Goal: Submit feedback/report problem: Submit feedback/report problem

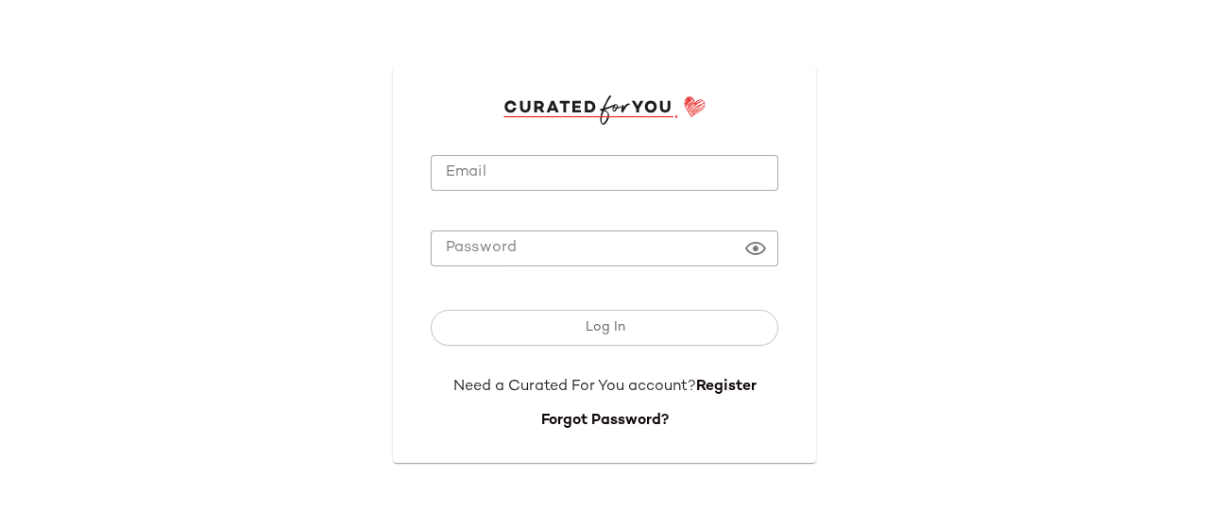
type input "**********"
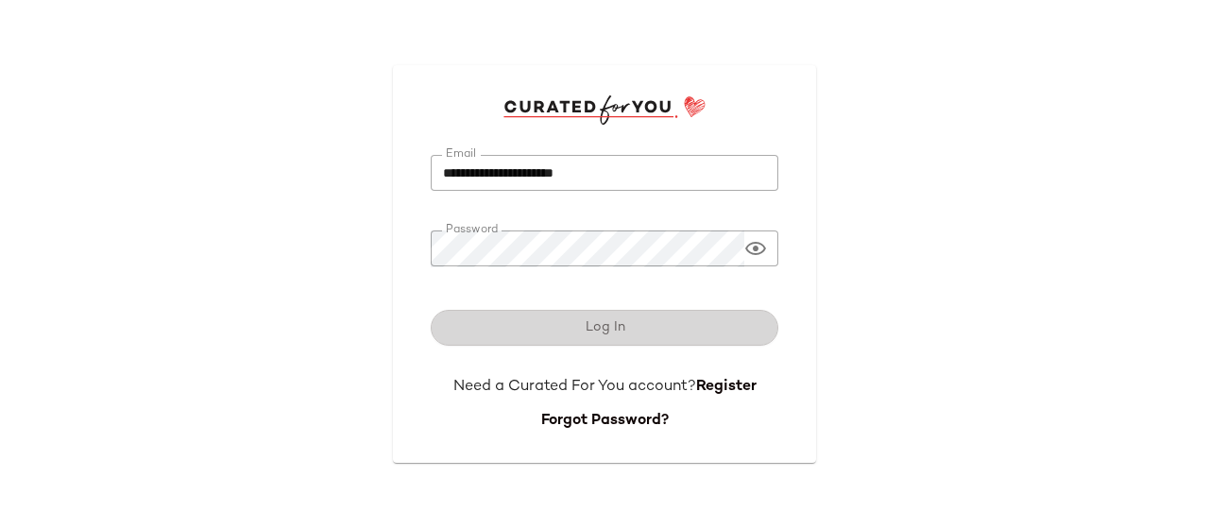
click at [653, 326] on button "Log In" at bounding box center [605, 328] width 348 height 36
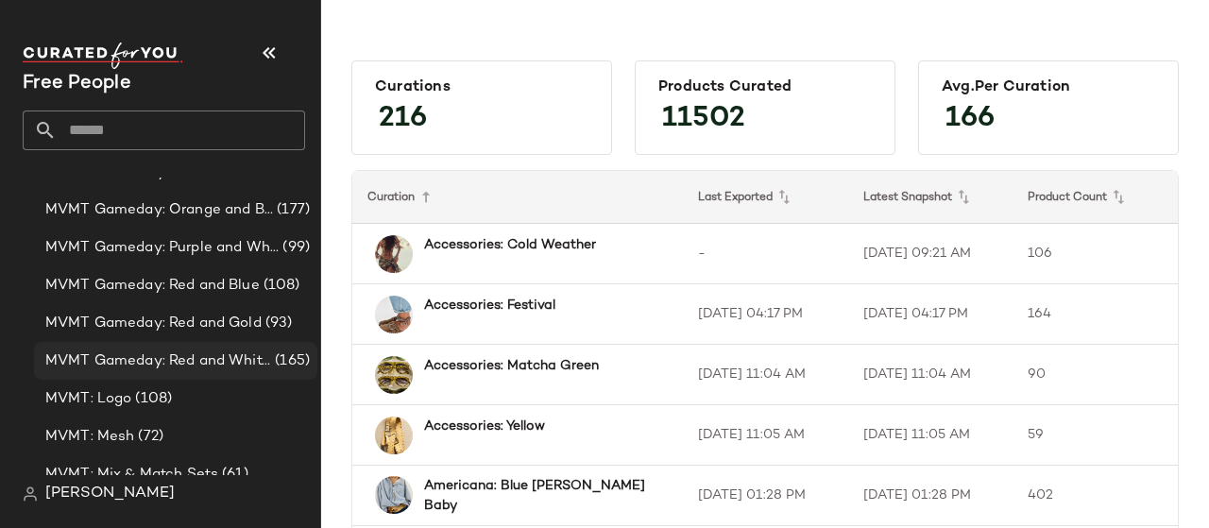
scroll to position [4469, 0]
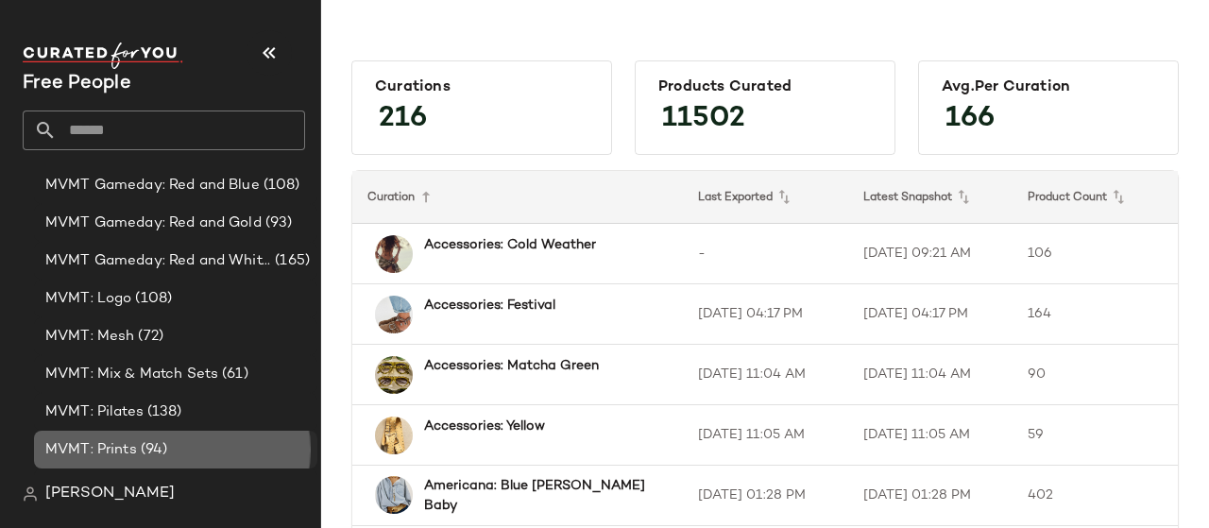
click at [134, 450] on span "MVMT: Prints" at bounding box center [91, 450] width 92 height 22
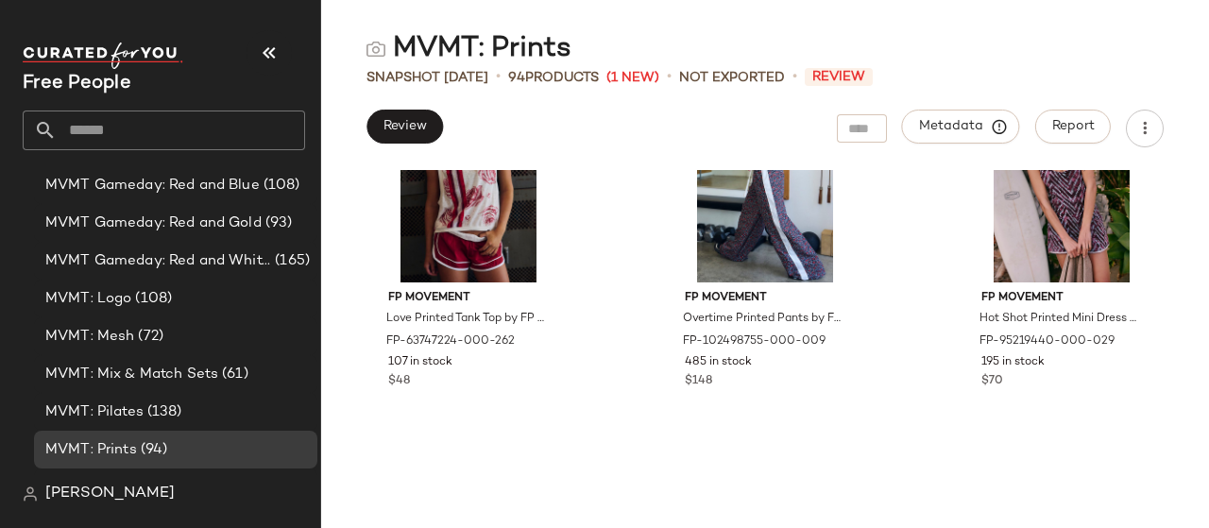
scroll to position [6342, 0]
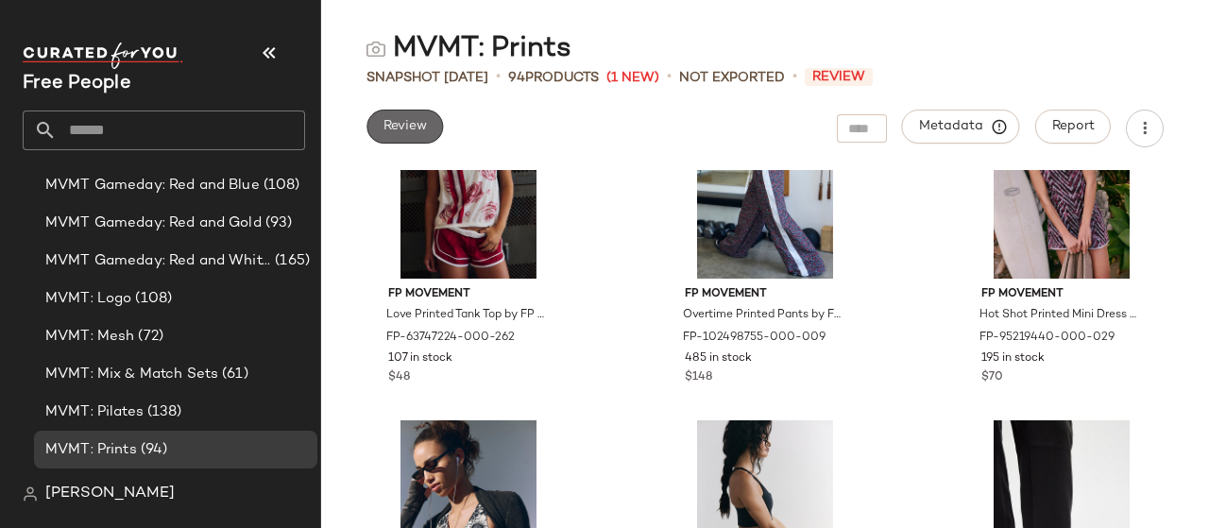
click at [406, 129] on span "Review" at bounding box center [404, 126] width 44 height 15
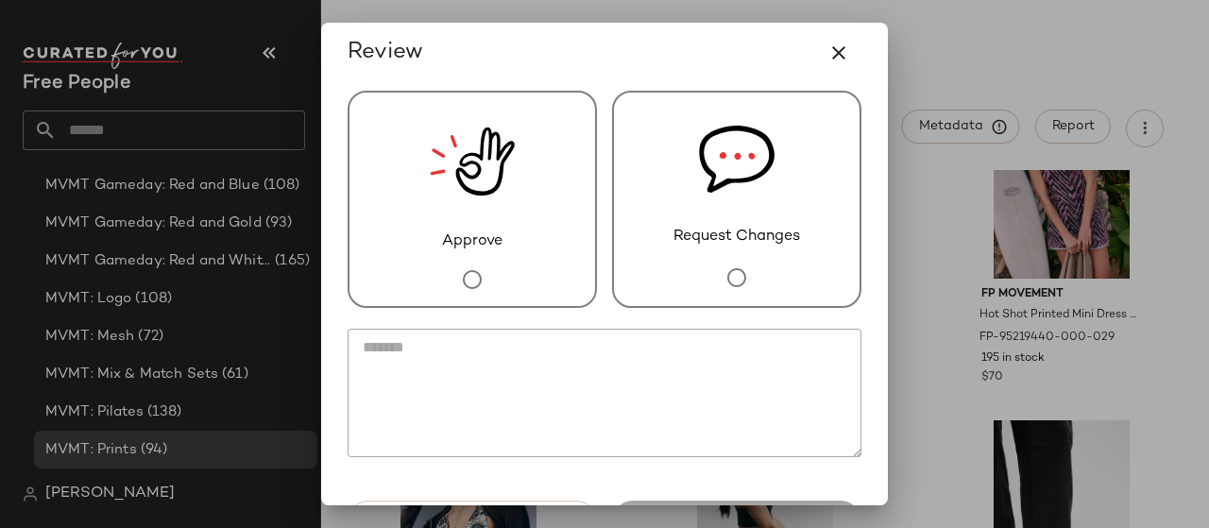
click at [595, 358] on textarea at bounding box center [605, 393] width 514 height 128
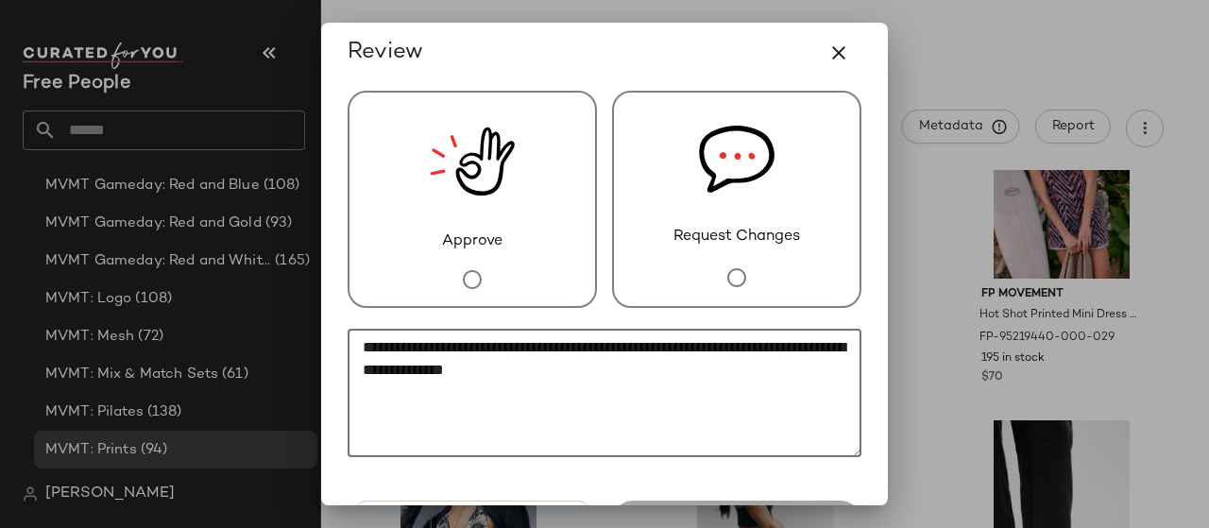
type textarea "**********"
click at [757, 194] on img at bounding box center [737, 159] width 76 height 133
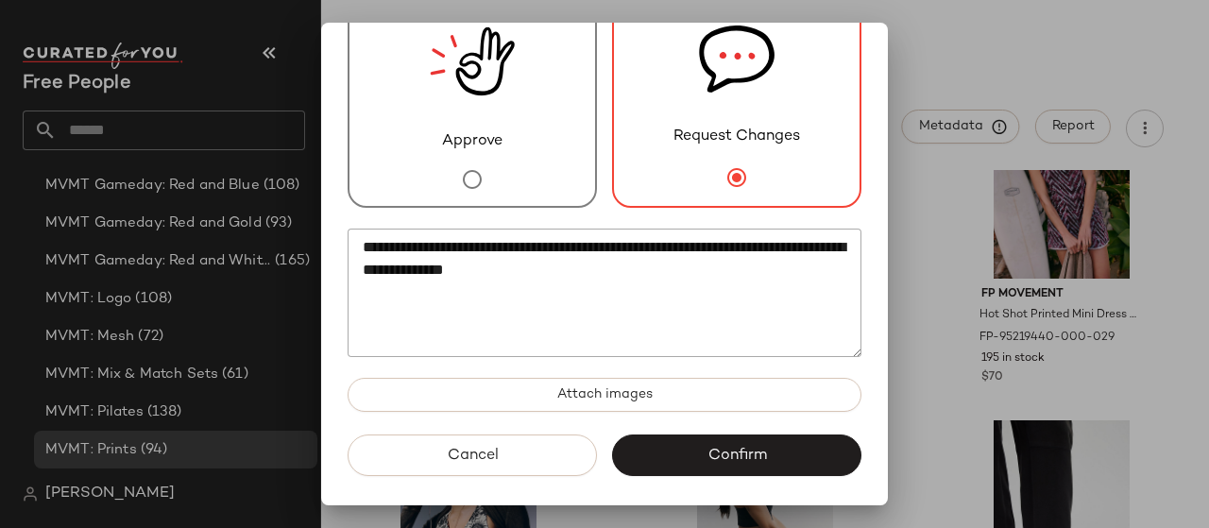
scroll to position [100, 0]
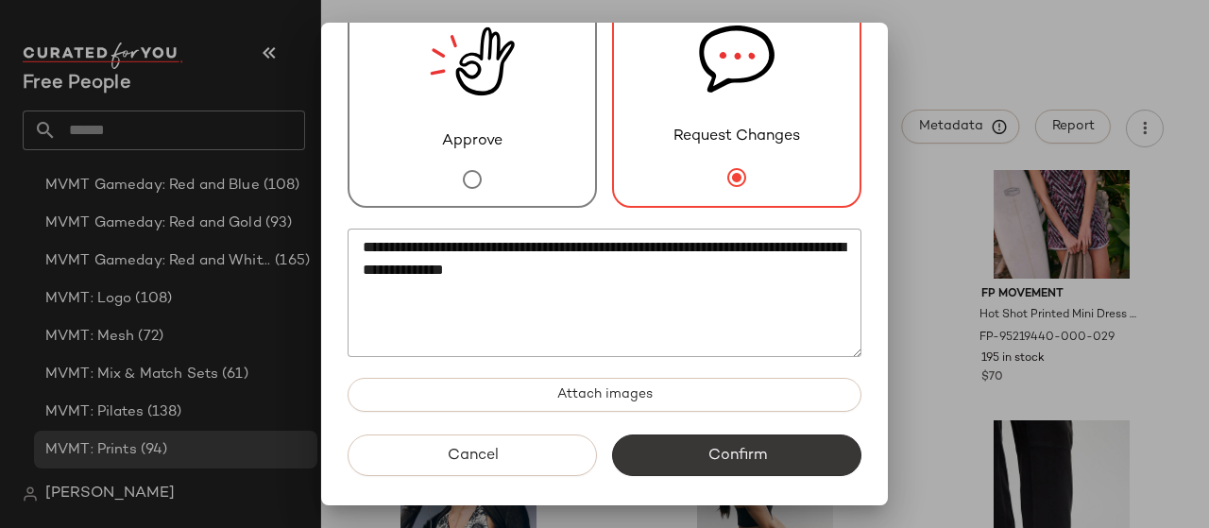
click at [710, 458] on span "Confirm" at bounding box center [735, 456] width 59 height 18
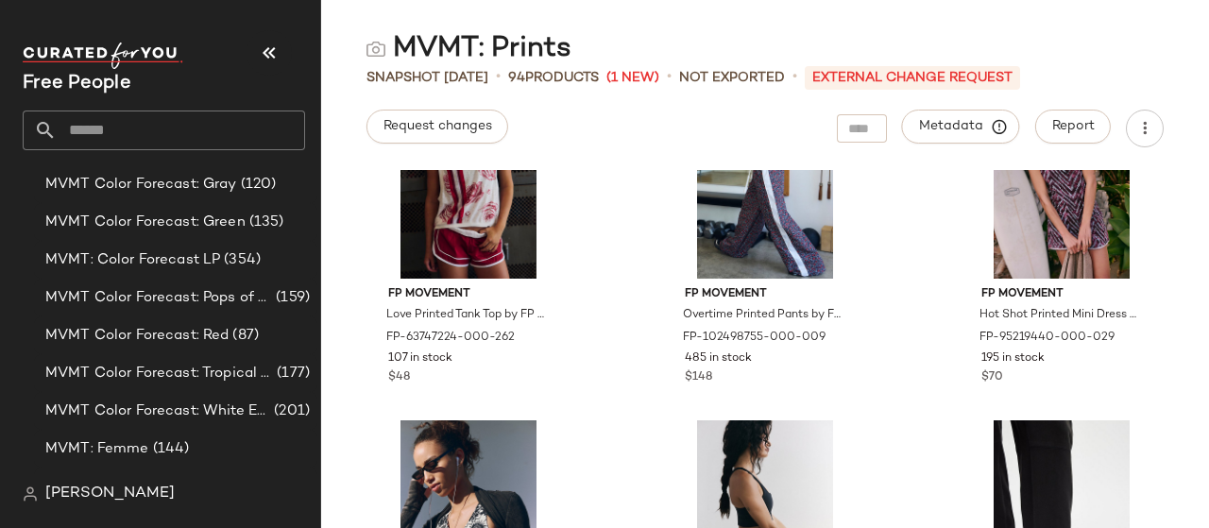
scroll to position [3902, 0]
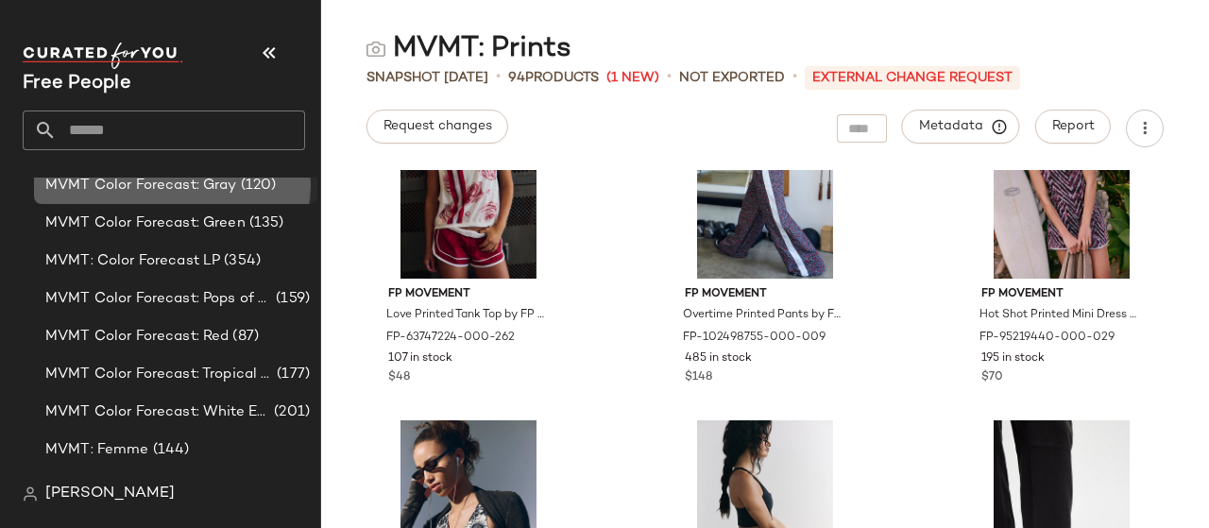
click at [230, 193] on span "MVMT Color Forecast: Gray" at bounding box center [141, 186] width 192 height 22
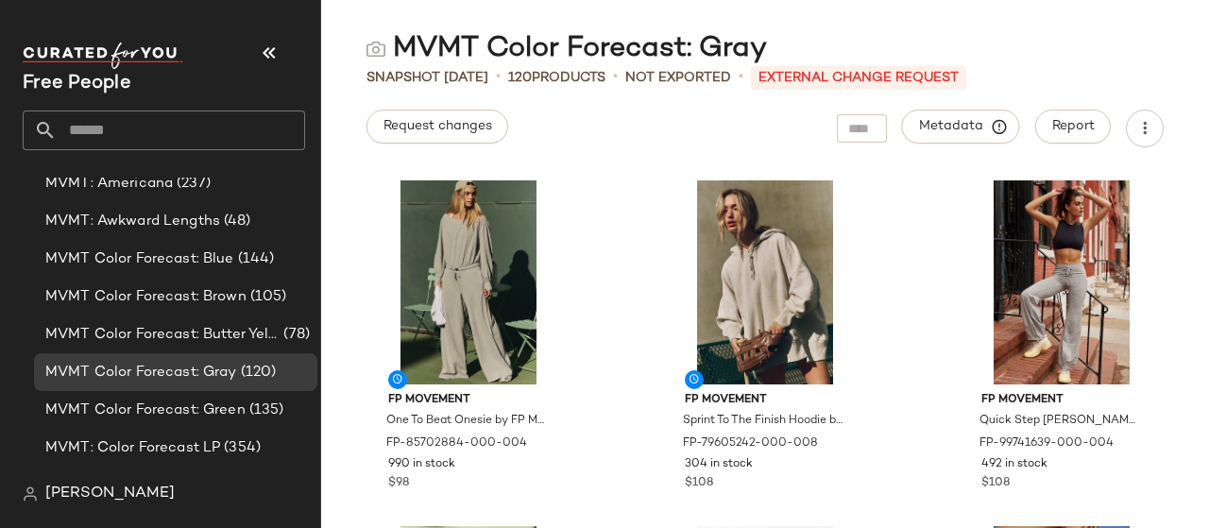
scroll to position [3713, 0]
click at [187, 305] on span "MVMT Color Forecast: Brown" at bounding box center [145, 299] width 201 height 22
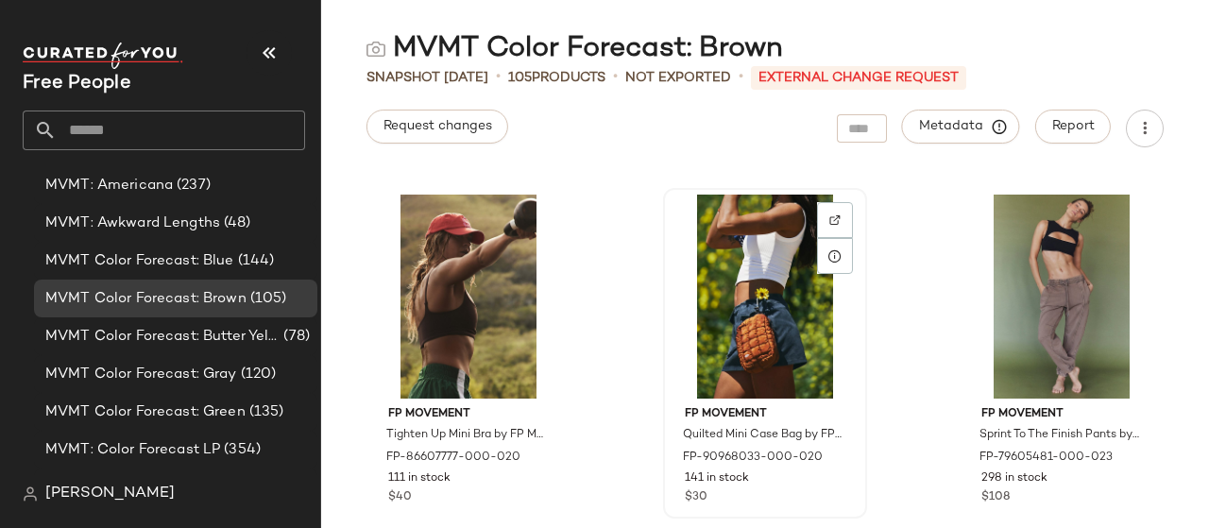
scroll to position [7948, 0]
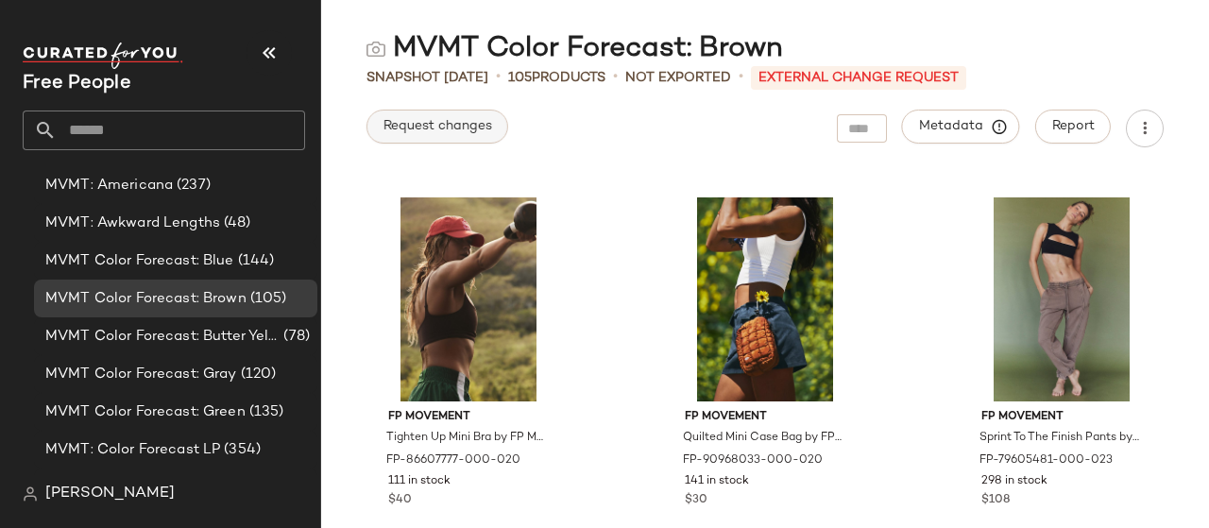
click at [441, 128] on span "Request changes" at bounding box center [437, 126] width 110 height 15
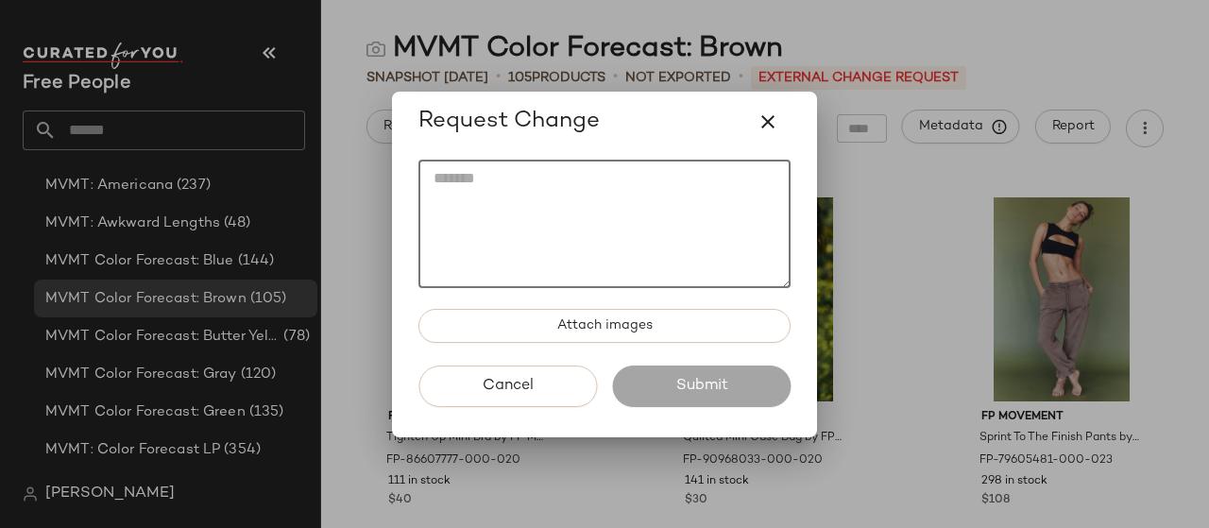
click at [667, 201] on textarea at bounding box center [604, 224] width 372 height 128
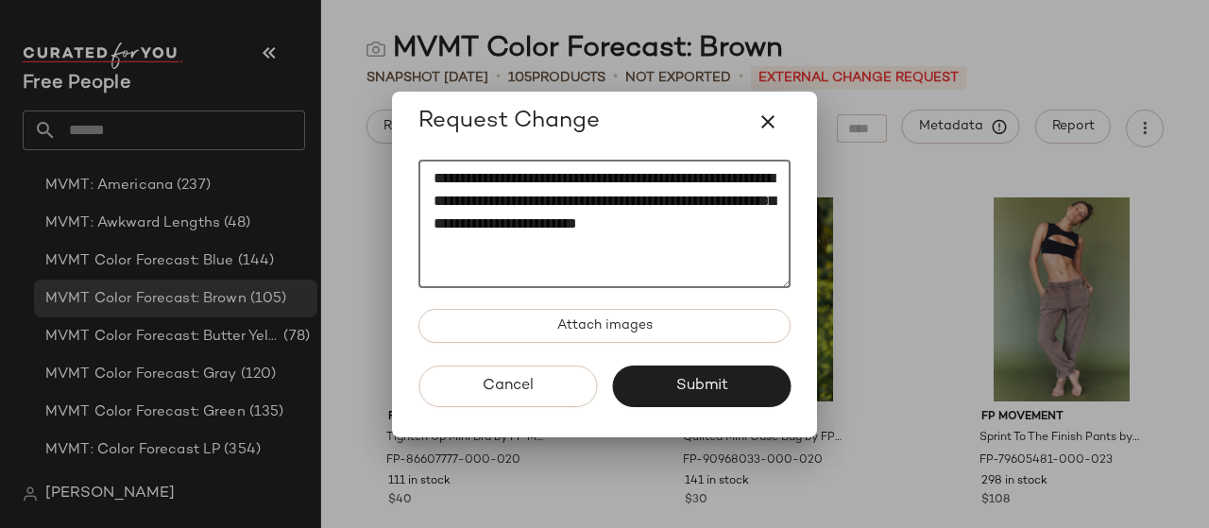
type textarea "**********"
click at [664, 382] on button "Submit" at bounding box center [701, 386] width 178 height 42
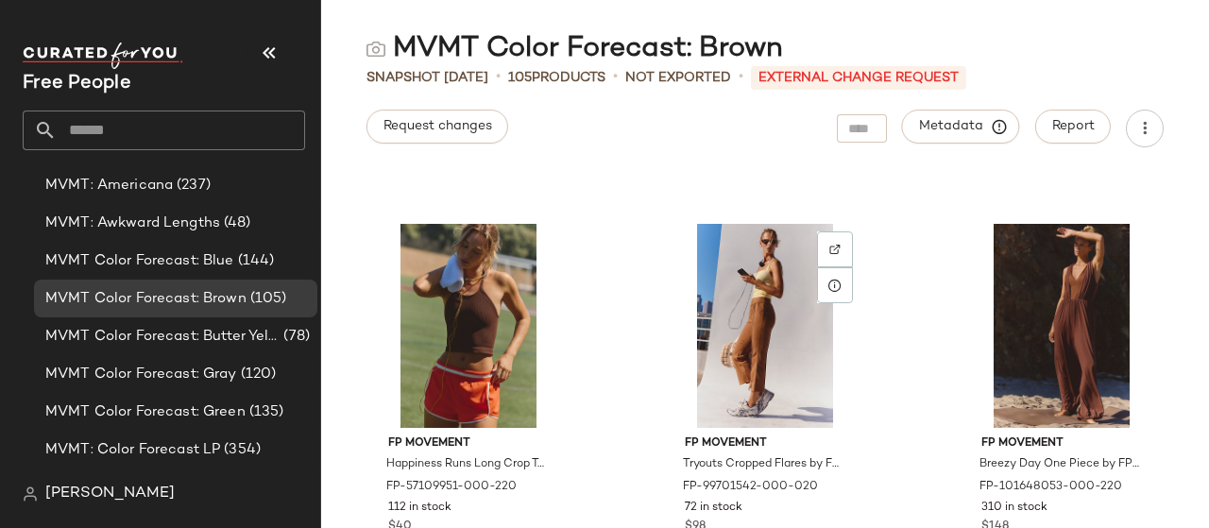
scroll to position [3320, 0]
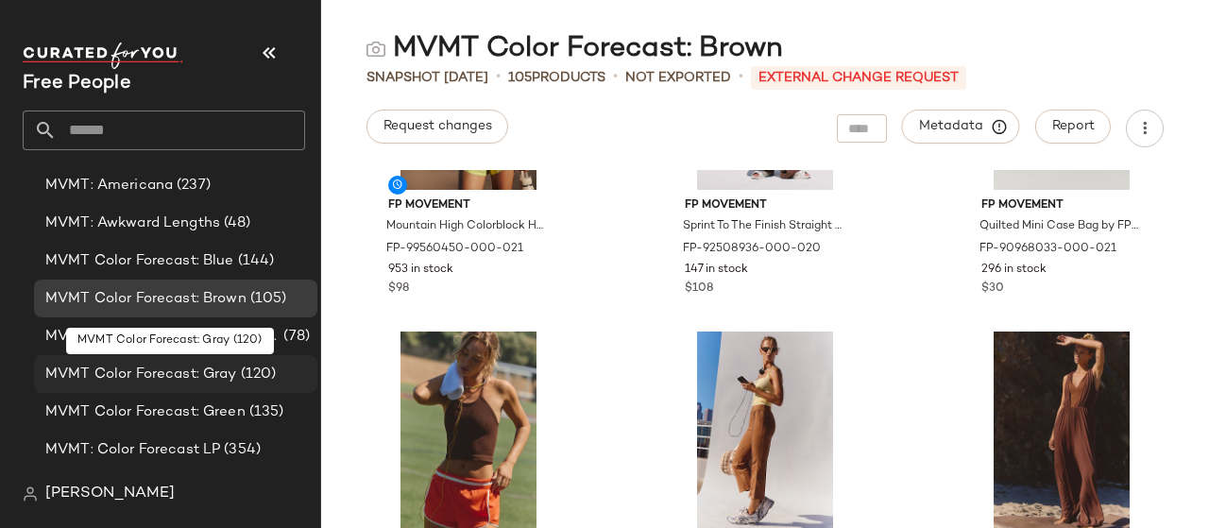
click at [179, 377] on span "MVMT Color Forecast: Gray" at bounding box center [141, 375] width 192 height 22
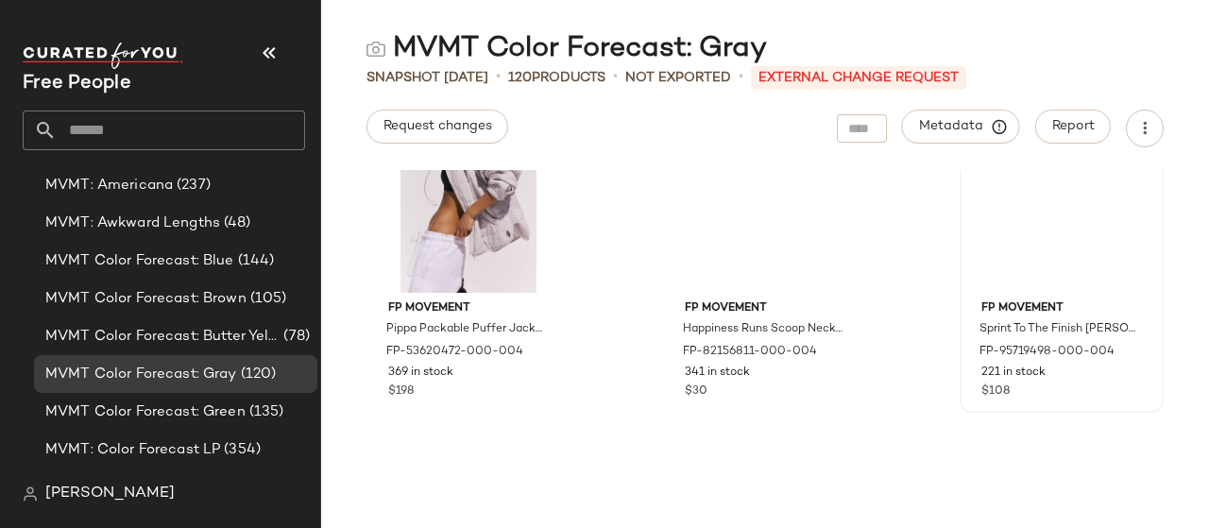
scroll to position [4265, 0]
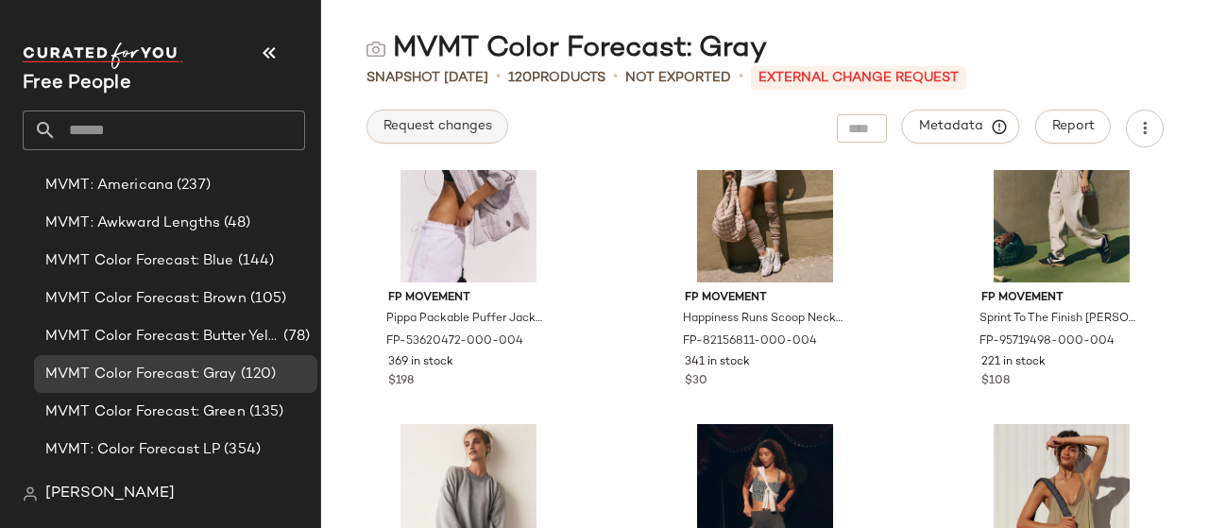
click at [462, 129] on span "Request changes" at bounding box center [437, 126] width 110 height 15
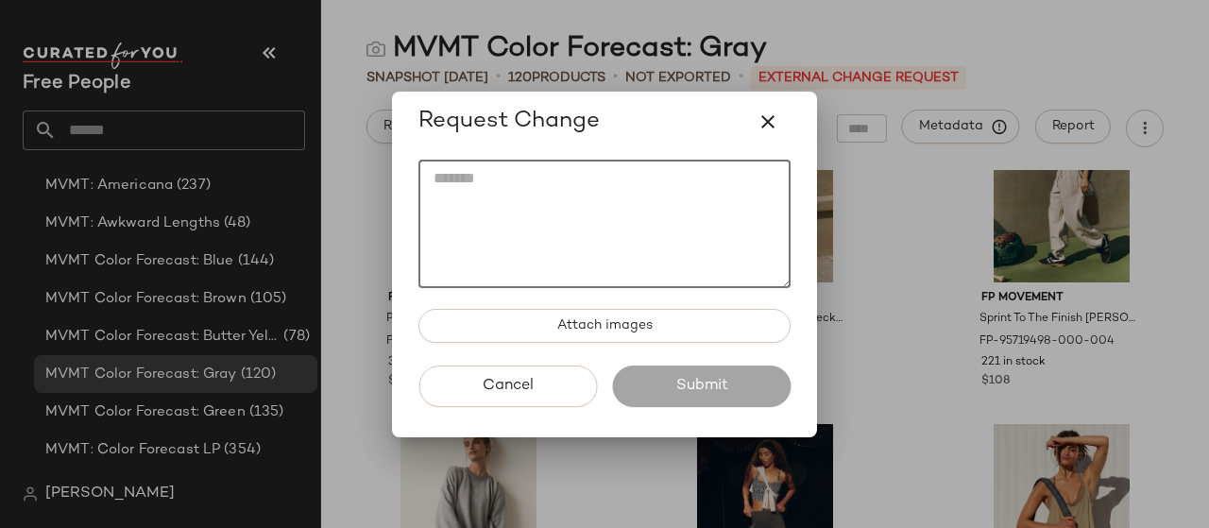
click at [600, 175] on textarea at bounding box center [604, 224] width 372 height 128
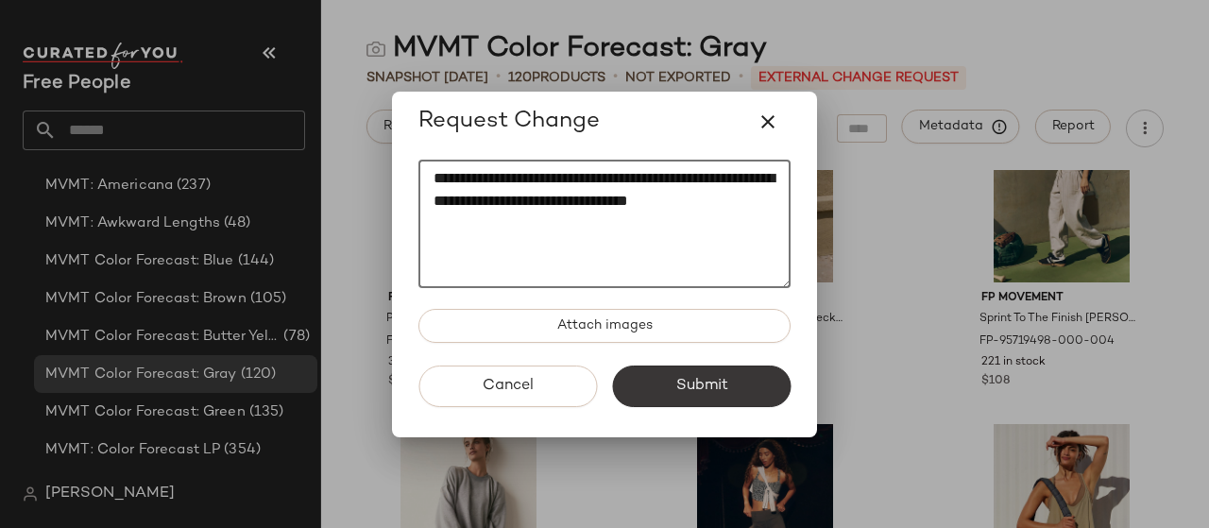
type textarea "**********"
click at [693, 382] on span "Submit" at bounding box center [700, 386] width 53 height 18
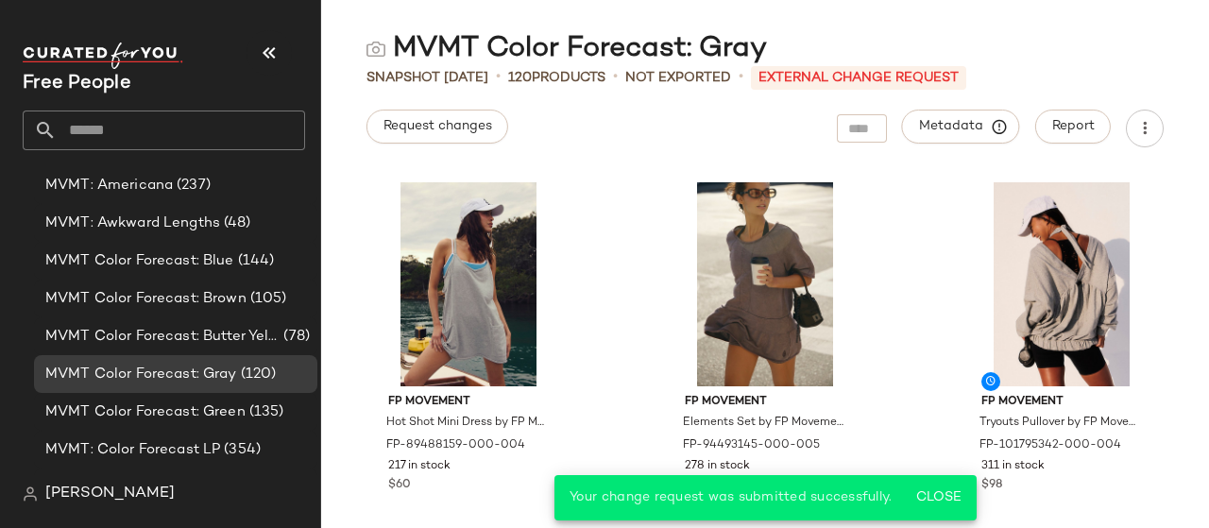
scroll to position [5870, 0]
